Goal: Task Accomplishment & Management: Use online tool/utility

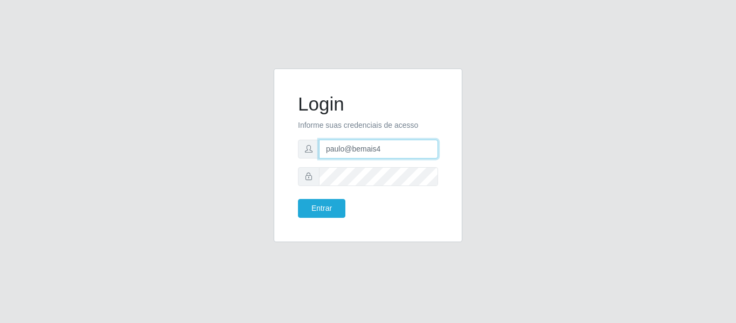
drag, startPoint x: 378, startPoint y: 149, endPoint x: 245, endPoint y: 142, distance: 133.7
click at [244, 142] on div "Login Informe suas credenciais de acesso paulo@bemais4 Entrar" at bounding box center [368, 161] width 614 height 186
type input "juliomarques@leta"
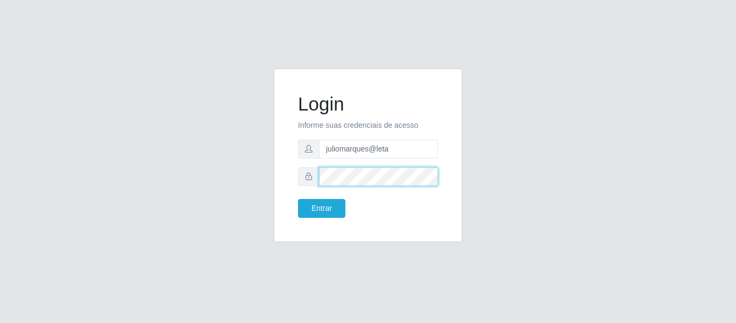
click at [299, 184] on div at bounding box center [368, 176] width 140 height 19
click at [298, 199] on button "Entrar" at bounding box center [321, 208] width 47 height 19
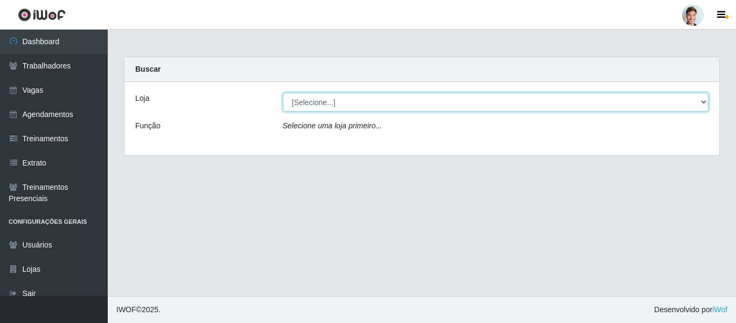
click at [337, 100] on select "[Selecione...] Leta - Arco-Mix Areias Leta - Arco-Mix Asa Branca Leta - Arco-Mi…" at bounding box center [496, 102] width 426 height 19
click at [316, 100] on select "[Selecione...] Leta - Arco-Mix Areias Leta - Arco-Mix Asa Branca Leta - Arco-Mi…" at bounding box center [496, 102] width 426 height 19
click at [319, 107] on select "[Selecione...] Leta - Arco-Mix Areias Leta - Arco-Mix Asa Branca Leta - Arco-Mi…" at bounding box center [496, 102] width 426 height 19
click at [333, 104] on select "[Selecione...] Leta - Arco-Mix Areias Leta - Arco-Mix Asa Branca Leta - Arco-Mi…" at bounding box center [496, 102] width 426 height 19
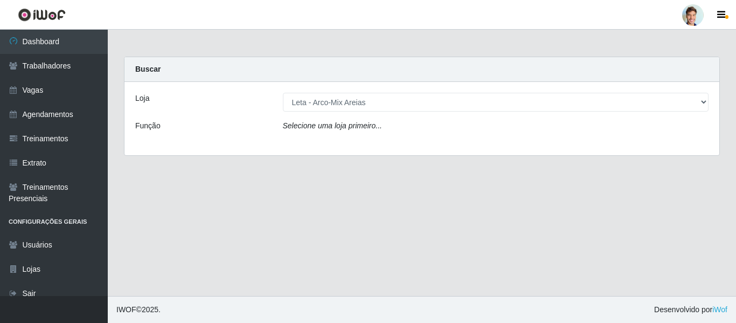
click at [204, 118] on div "Loja [Selecione...] Leta - Arco-Mix Areias Leta - Arco-Mix Asa Branca Leta - Ar…" at bounding box center [421, 118] width 595 height 73
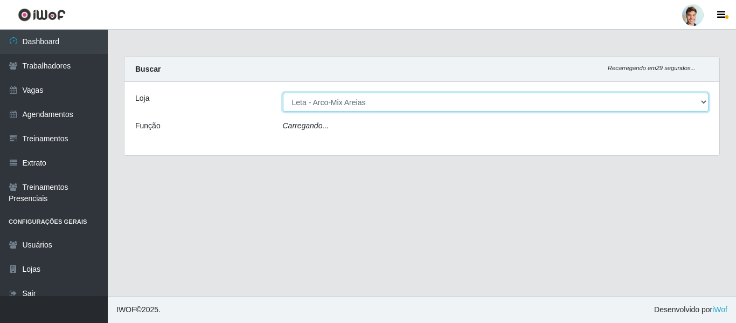
click at [323, 103] on select "[Selecione...] Leta - Arco-Mix Areias Leta - Arco-Mix Asa Branca Leta - Arco-Mi…" at bounding box center [496, 102] width 426 height 19
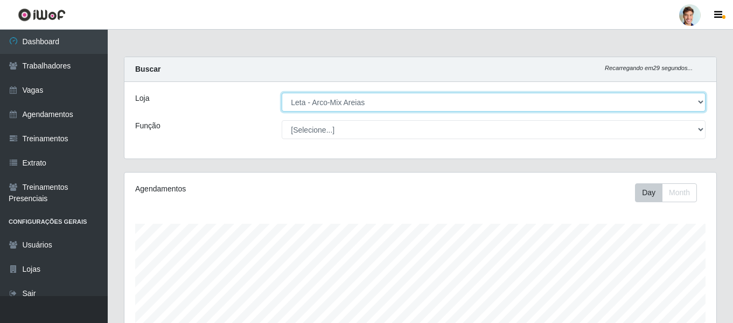
scroll to position [224, 592]
select select "483"
click at [282, 93] on select "[Selecione...] Leta - Arco-Mix Areias Leta - Arco-Mix Asa Branca Leta - Arco-Mi…" at bounding box center [494, 102] width 424 height 19
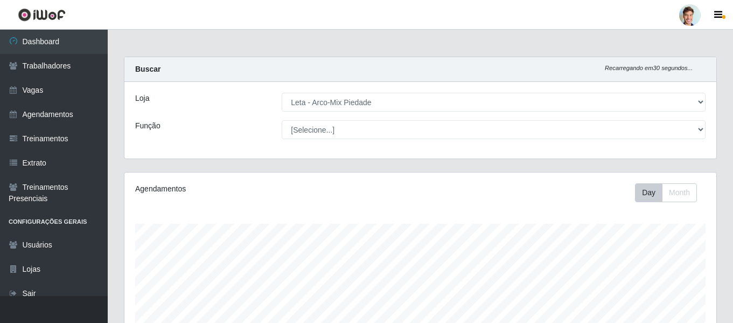
click at [190, 93] on div "Loja" at bounding box center [200, 102] width 146 height 19
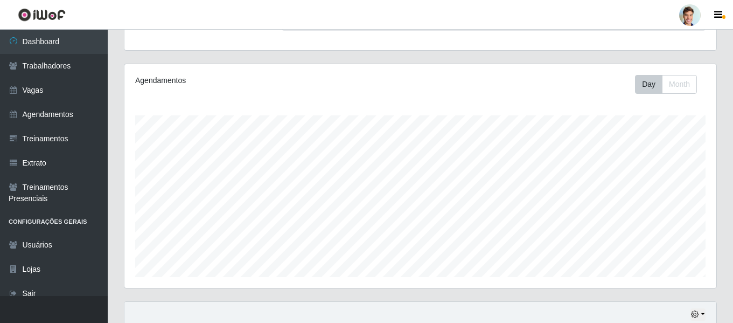
scroll to position [249, 0]
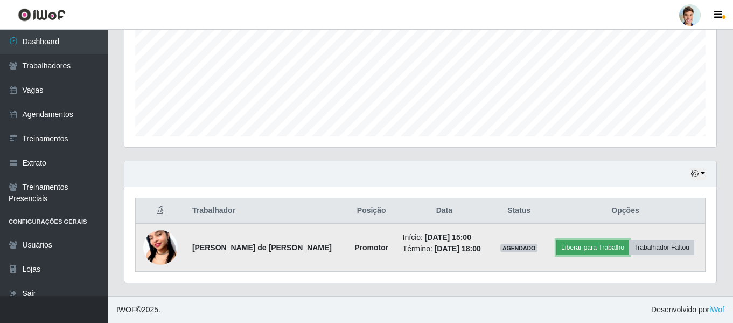
click at [579, 249] on button "Liberar para Trabalho" at bounding box center [592, 247] width 73 height 15
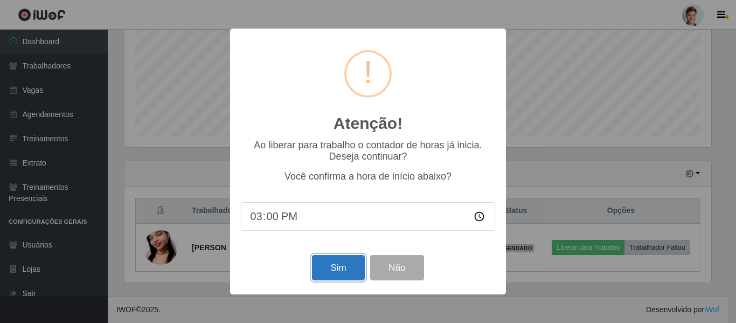
click at [352, 264] on button "Sim" at bounding box center [338, 267] width 52 height 25
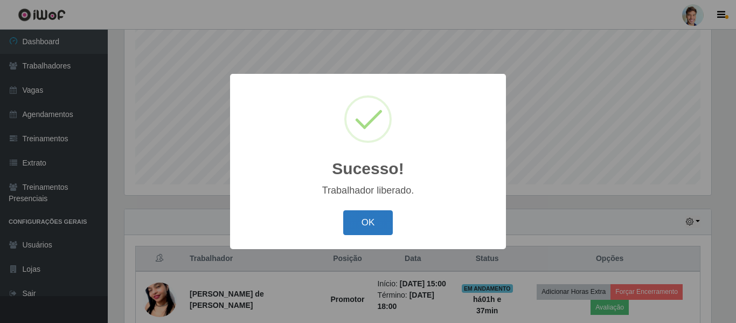
click at [380, 225] on button "OK" at bounding box center [368, 222] width 50 height 25
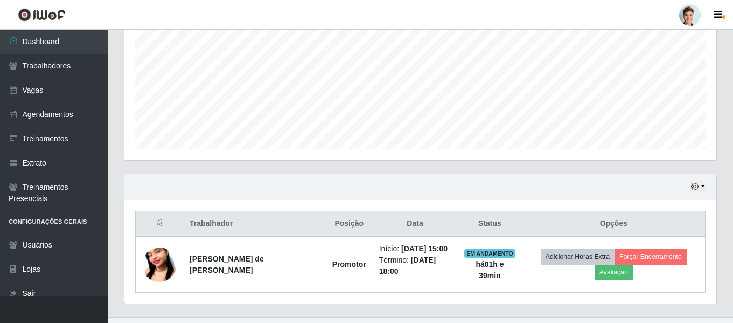
scroll to position [255, 0]
